Goal: Information Seeking & Learning: Learn about a topic

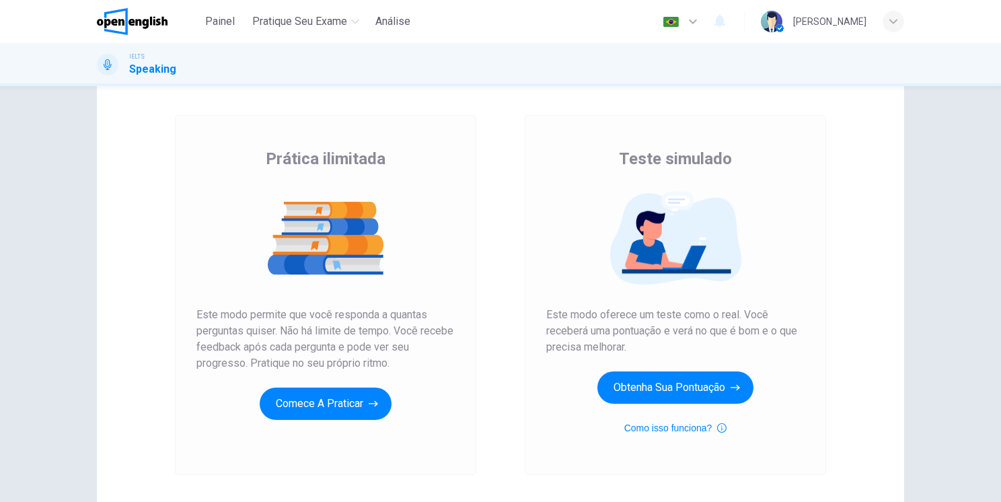
scroll to position [67, 0]
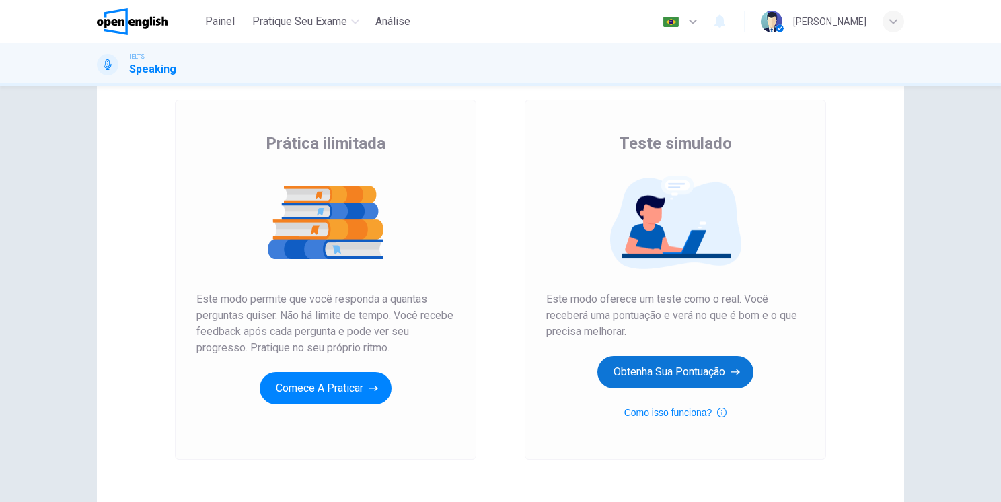
click at [667, 369] on button "Obtenha sua pontuação" at bounding box center [675, 372] width 156 height 32
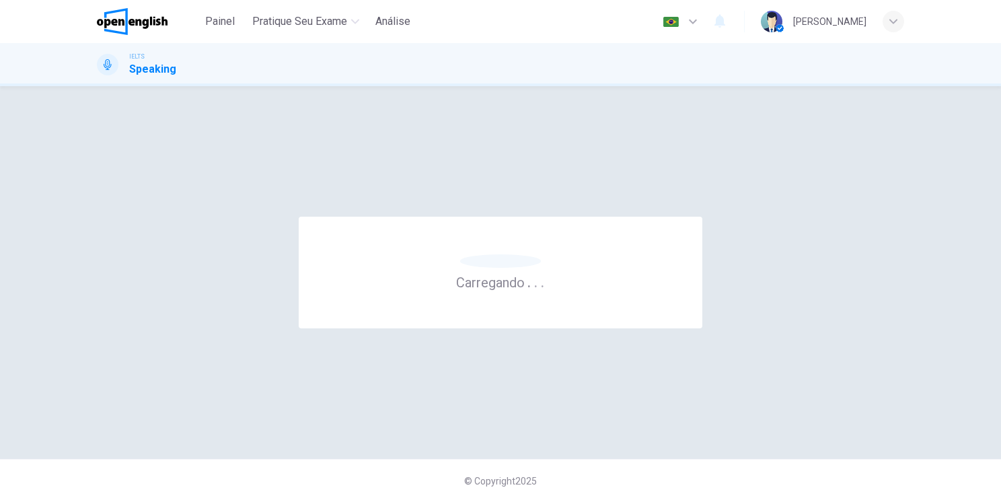
scroll to position [0, 0]
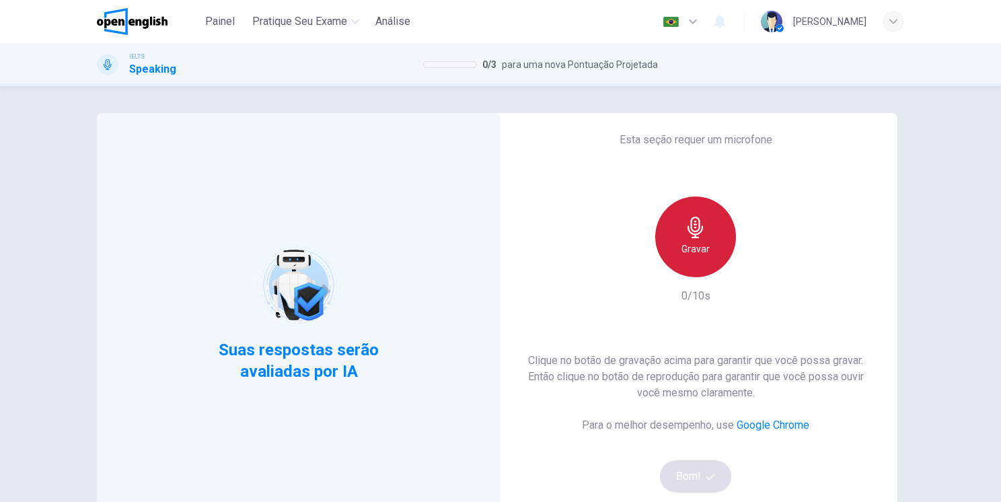
click at [702, 246] on h6 "Gravar" at bounding box center [695, 249] width 28 height 16
click at [702, 246] on h6 "Parar" at bounding box center [696, 249] width 24 height 16
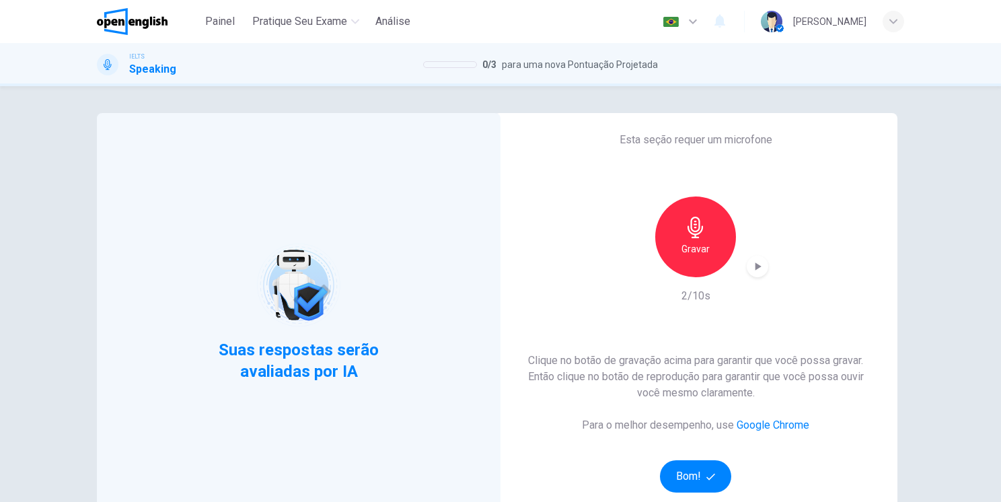
click at [706, 457] on div "Clique no botão de gravação acima para garantir que você possa gravar. Então cl…" at bounding box center [695, 422] width 361 height 140
click at [717, 490] on button "Bom!" at bounding box center [696, 476] width 72 height 32
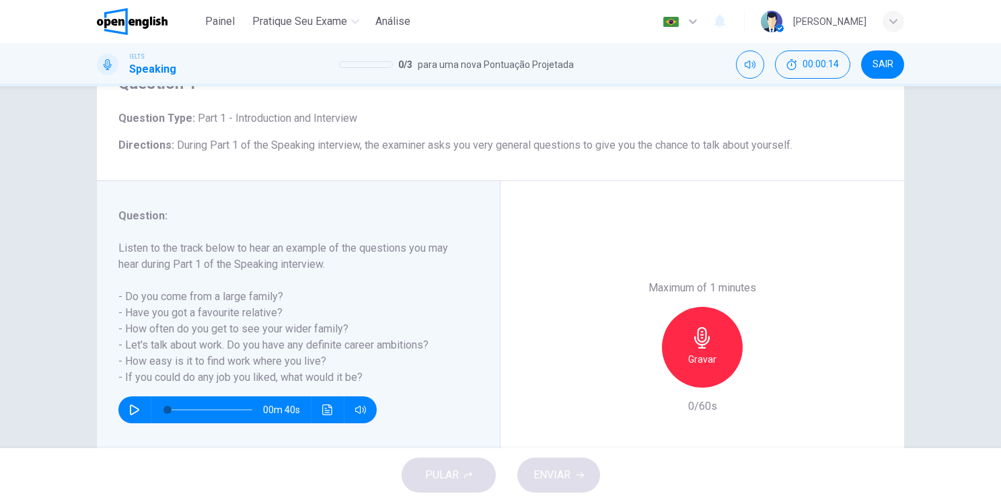
scroll to position [159, 0]
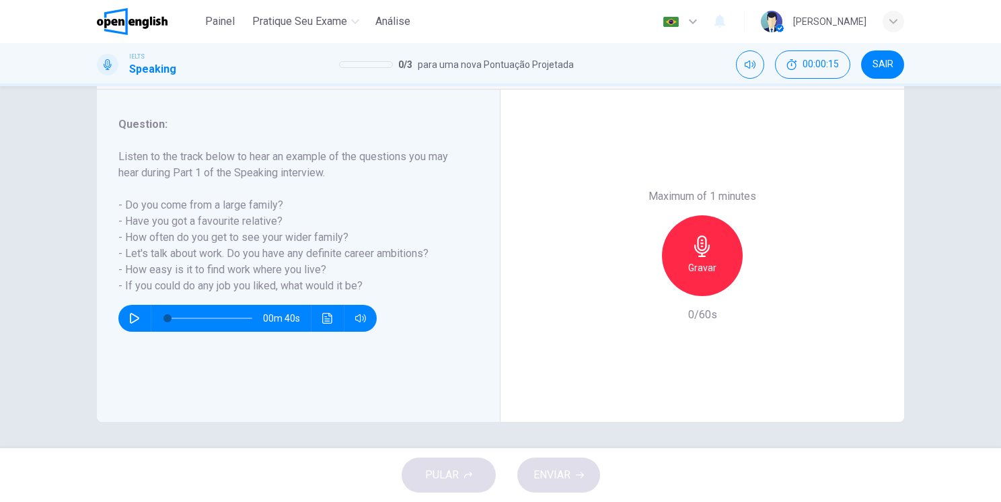
click at [129, 320] on icon "button" at bounding box center [134, 318] width 11 height 11
click at [124, 307] on button "button" at bounding box center [135, 318] width 22 height 27
click at [129, 318] on icon "button" at bounding box center [134, 318] width 11 height 11
type input "*"
click at [689, 271] on h6 "Gravar" at bounding box center [702, 268] width 28 height 16
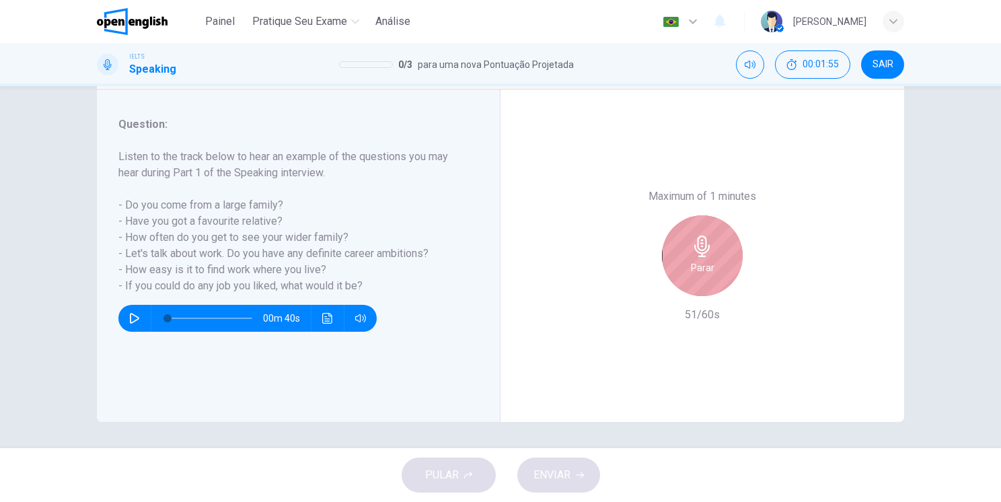
click at [691, 271] on h6 "Parar" at bounding box center [703, 268] width 24 height 16
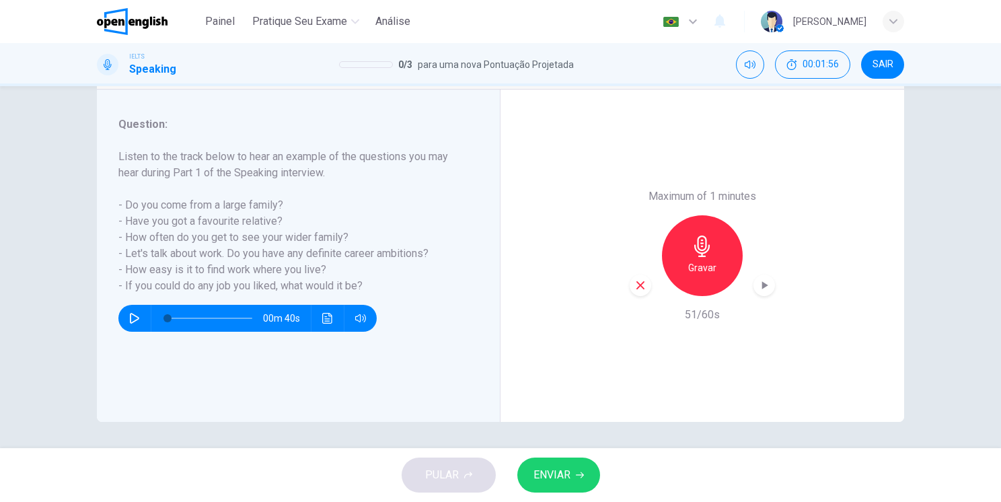
click at [565, 485] on button "ENVIAR" at bounding box center [558, 474] width 83 height 35
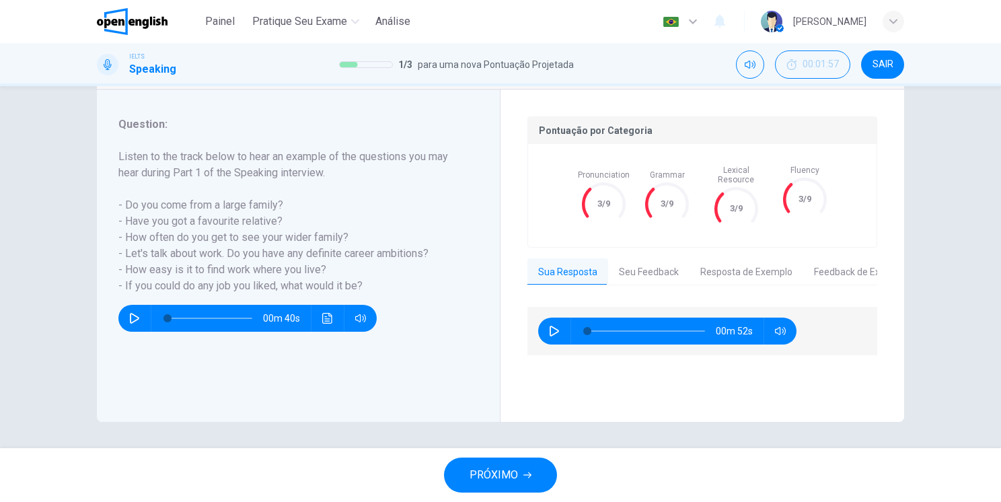
click at [651, 258] on button "Seu Feedback" at bounding box center [648, 272] width 81 height 28
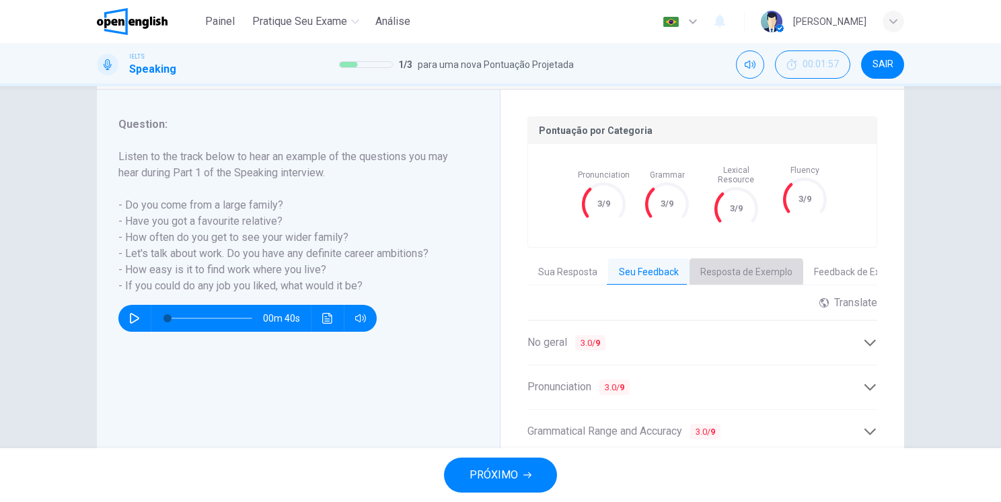
click at [724, 262] on button "Resposta de Exemplo" at bounding box center [747, 272] width 114 height 28
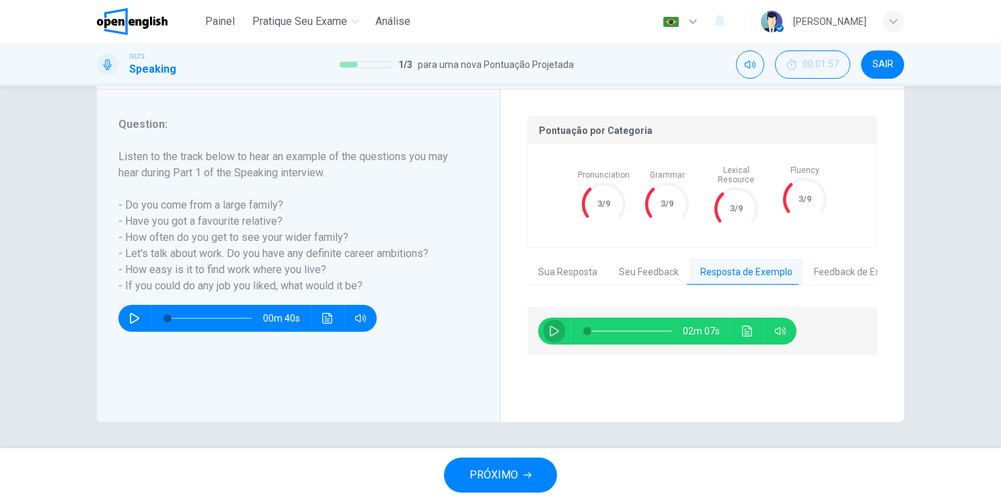
click at [544, 319] on button "button" at bounding box center [555, 331] width 22 height 27
click at [562, 264] on button "Sua Resposta" at bounding box center [567, 272] width 81 height 28
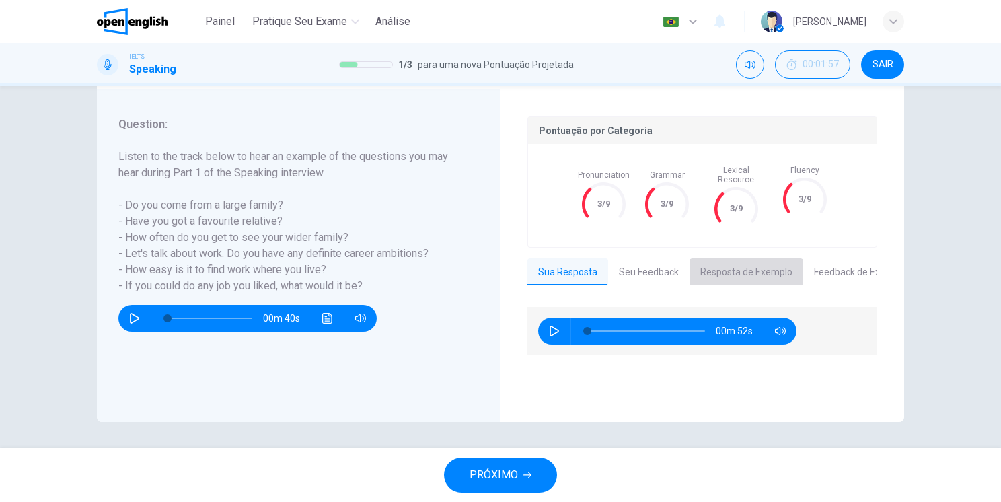
click at [719, 266] on button "Resposta de Exemplo" at bounding box center [747, 272] width 114 height 28
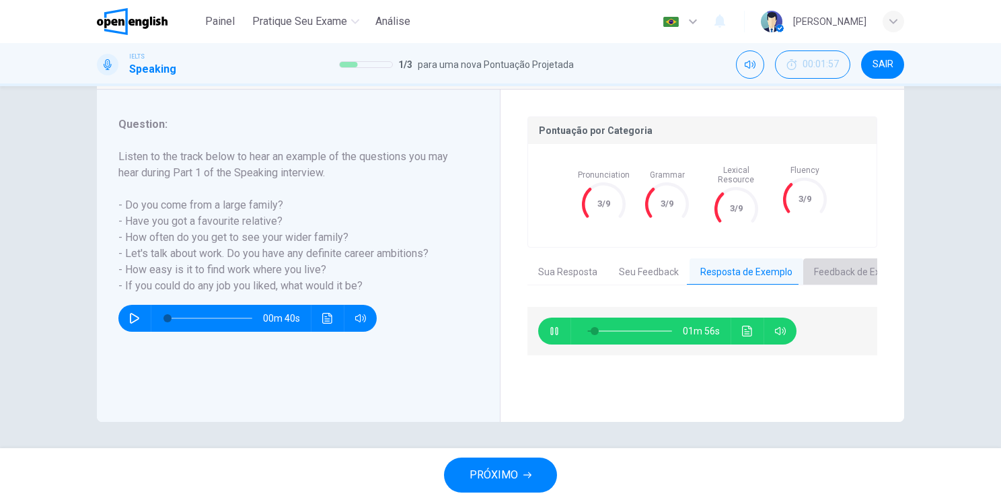
click at [849, 269] on button "Feedback de Exemplo" at bounding box center [860, 272] width 114 height 28
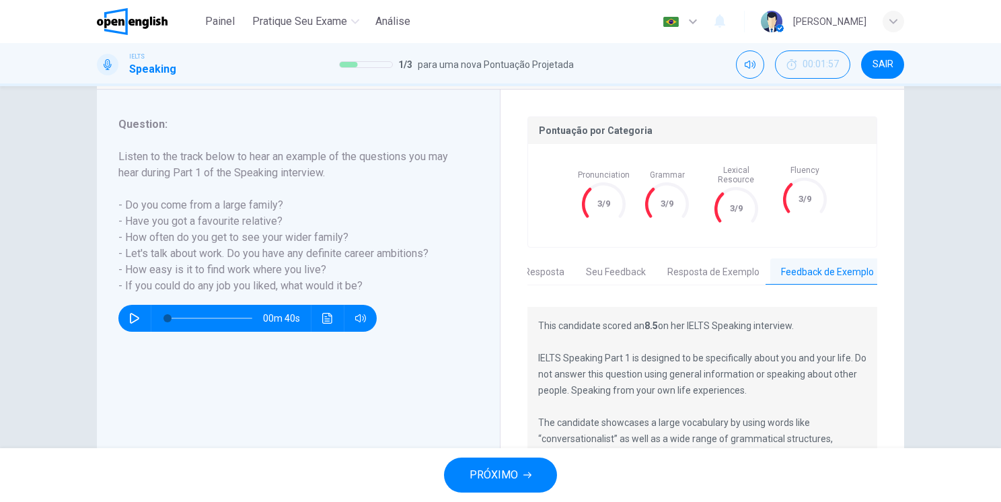
scroll to position [0, 34]
click at [721, 262] on button "Resposta de Exemplo" at bounding box center [712, 272] width 114 height 28
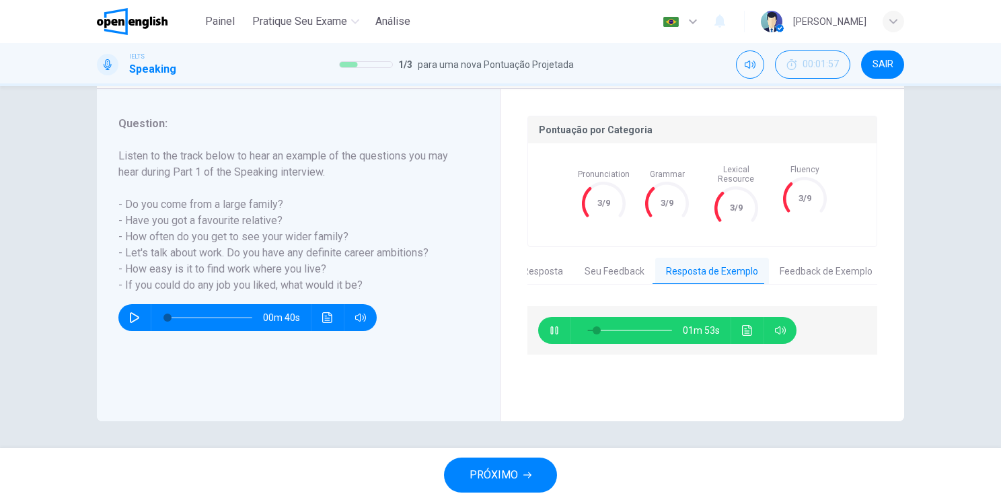
scroll to position [159, 0]
click at [550, 326] on icon "button" at bounding box center [554, 331] width 11 height 11
type input "**"
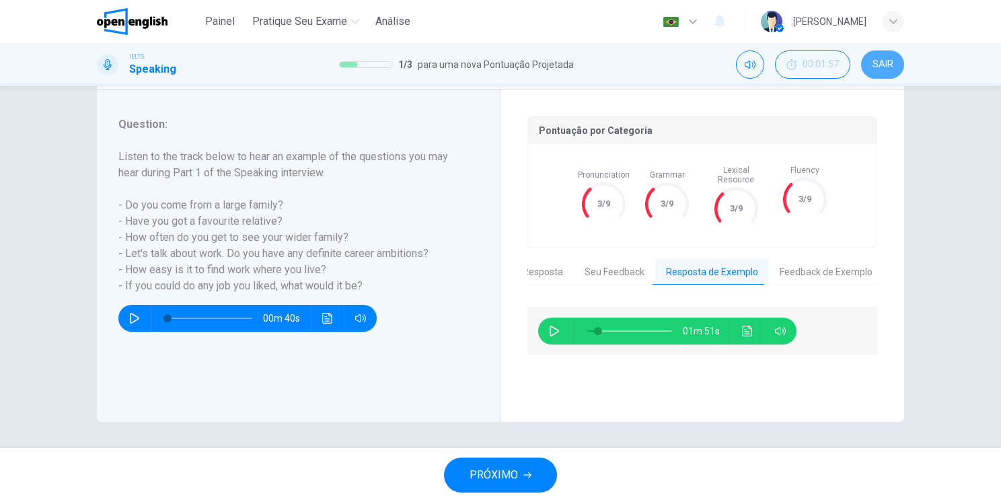
click at [886, 58] on button "SAIR" at bounding box center [882, 64] width 43 height 28
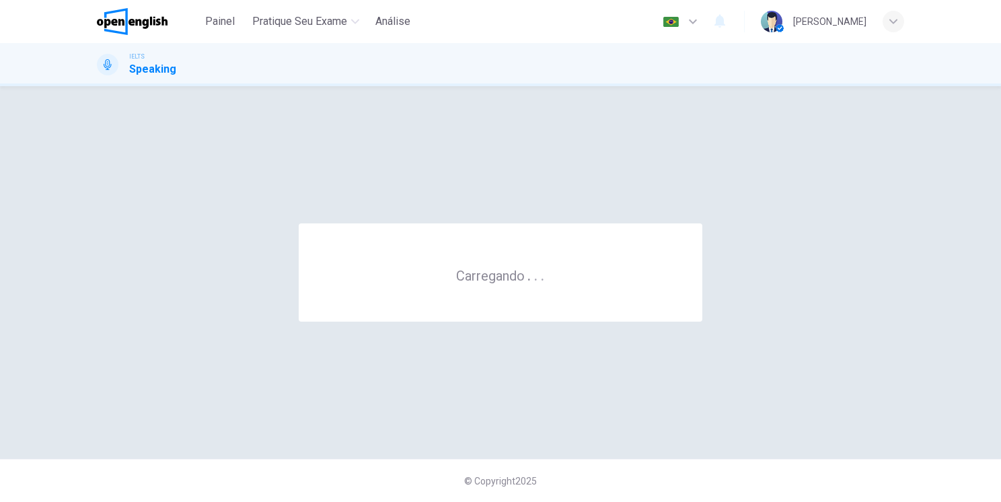
scroll to position [0, 0]
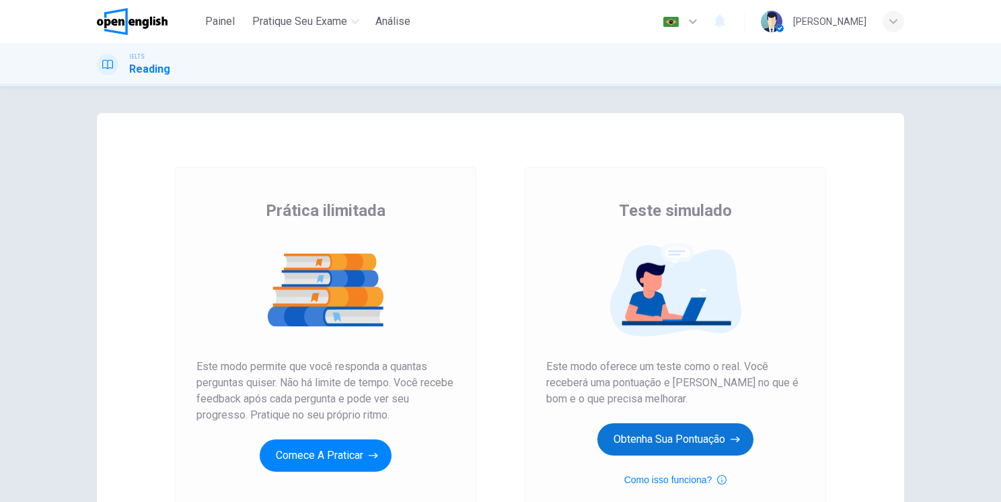
click at [727, 441] on button "Obtenha sua pontuação" at bounding box center [675, 439] width 156 height 32
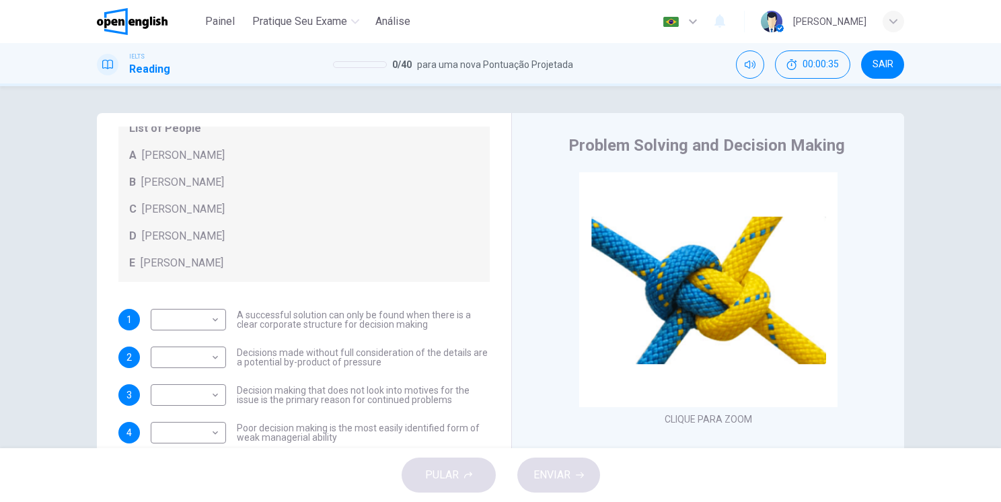
scroll to position [145, 0]
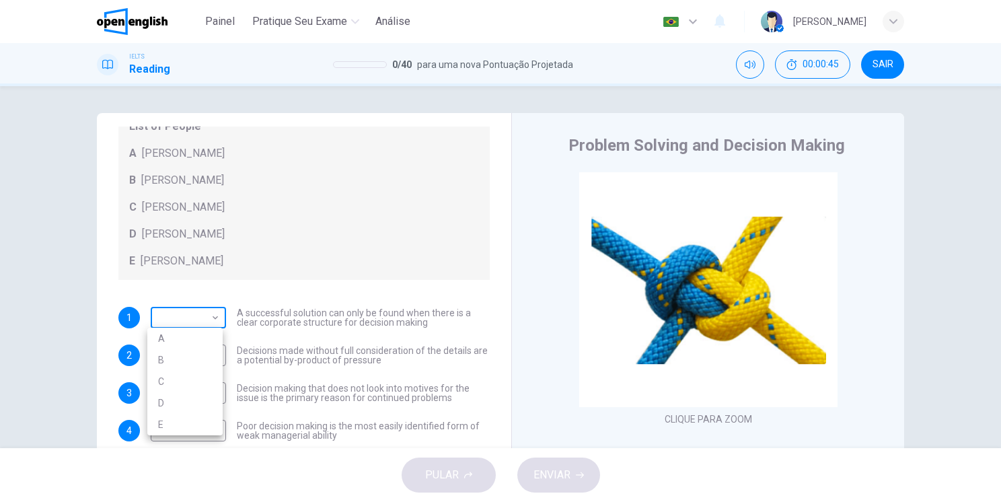
click at [181, 313] on body "This site uses cookies, as explained in our Privacy Policy . If you agree to th…" at bounding box center [500, 251] width 1001 height 502
click at [181, 289] on div at bounding box center [500, 251] width 1001 height 502
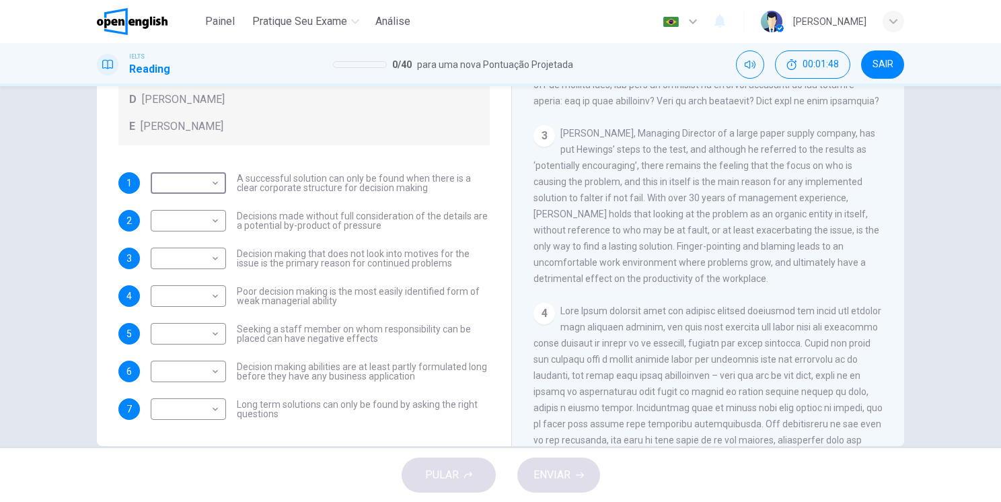
scroll to position [502, 0]
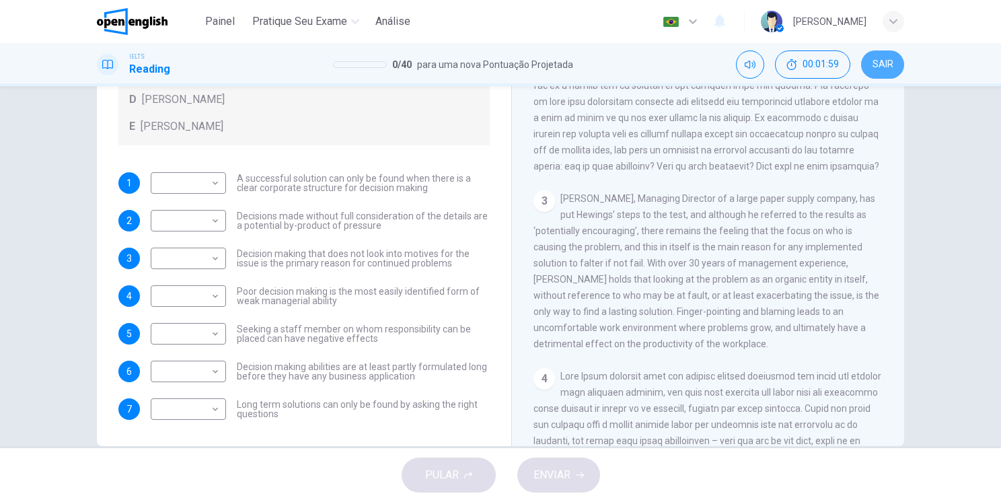
click at [872, 69] on button "SAIR" at bounding box center [882, 64] width 43 height 28
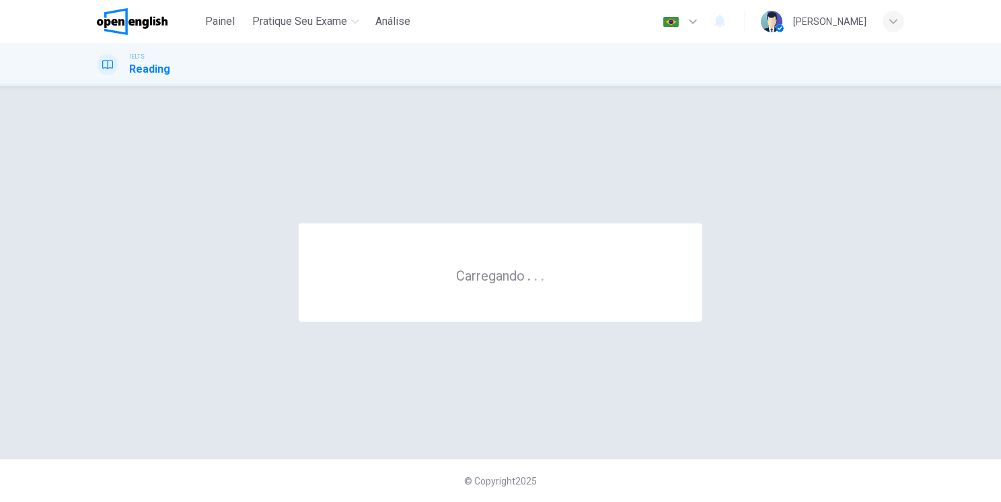
scroll to position [0, 0]
